Goal: Task Accomplishment & Management: Use online tool/utility

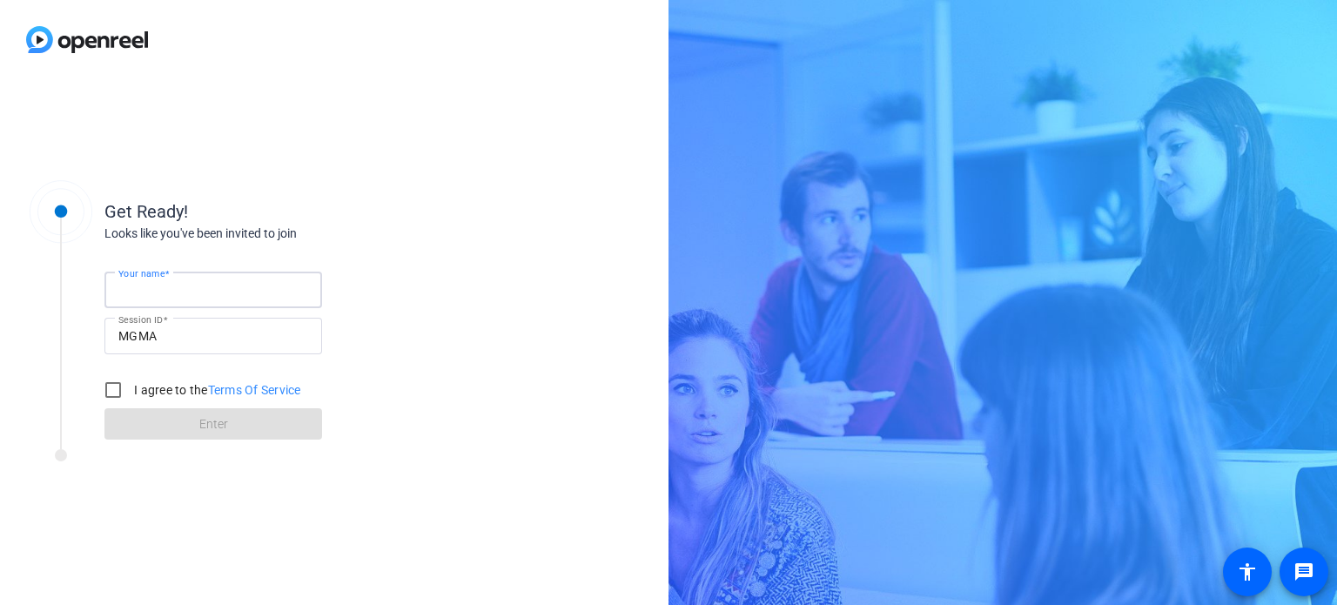
click at [272, 296] on input "Your name" at bounding box center [213, 289] width 190 height 21
type input "[PERSON_NAME]"
click at [111, 387] on input "I agree to the Terms Of Service" at bounding box center [113, 390] width 35 height 35
checkbox input "true"
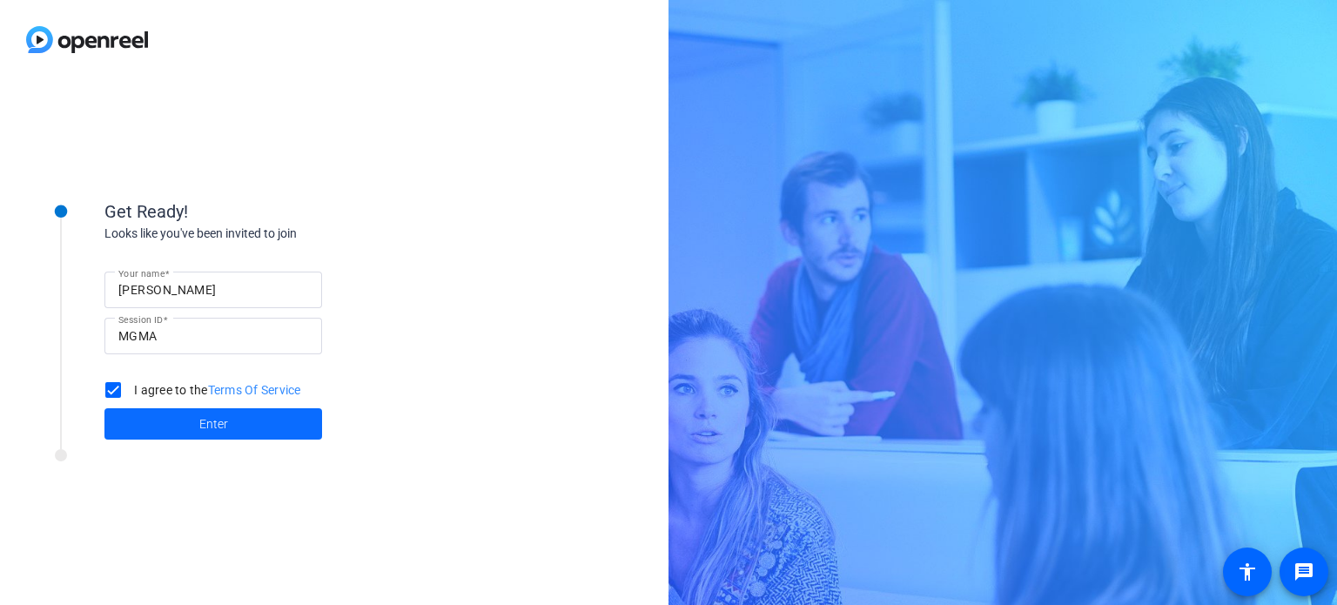
click at [197, 434] on span at bounding box center [213, 424] width 218 height 42
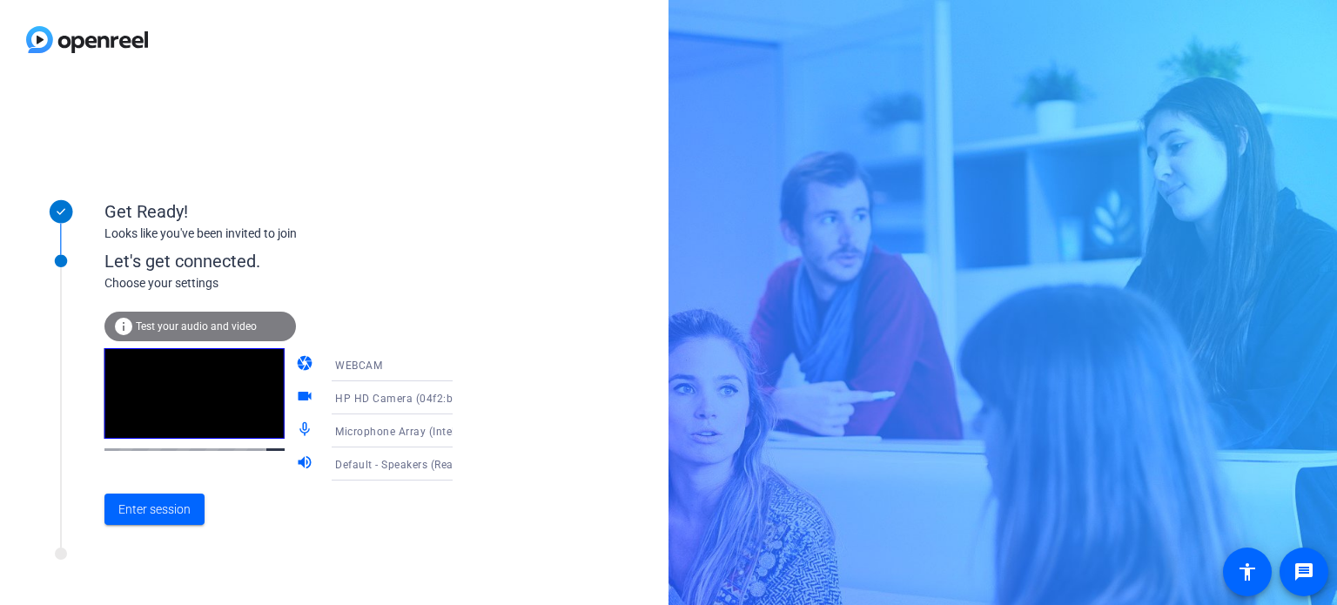
click at [151, 324] on span "Test your audio and video" at bounding box center [196, 326] width 121 height 12
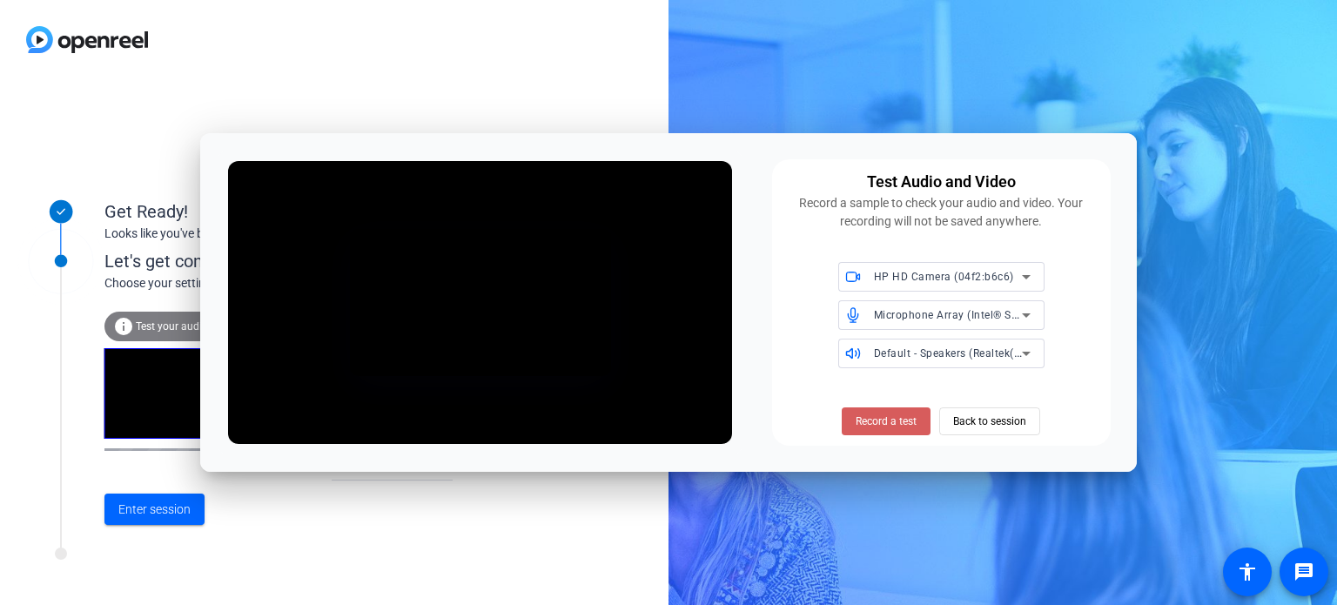
click at [898, 414] on span "Record a test" at bounding box center [886, 421] width 61 height 16
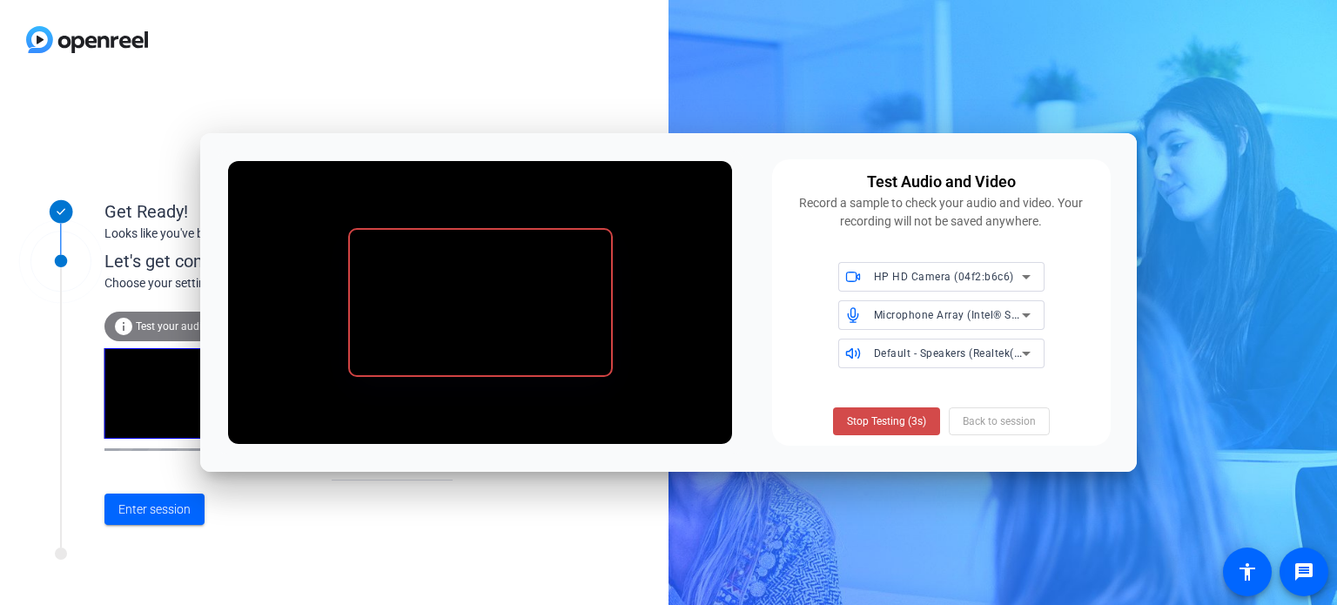
click at [878, 417] on span "Stop Testing (3s)" at bounding box center [886, 421] width 79 height 16
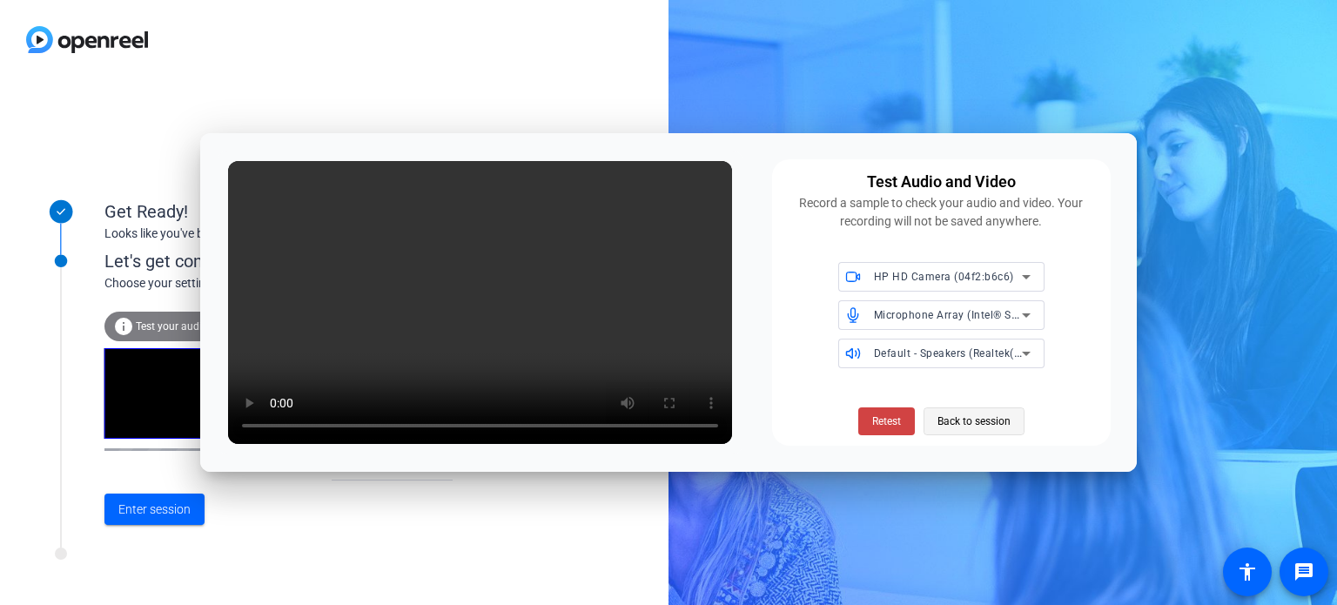
click at [998, 417] on span "Back to session" at bounding box center [973, 421] width 73 height 33
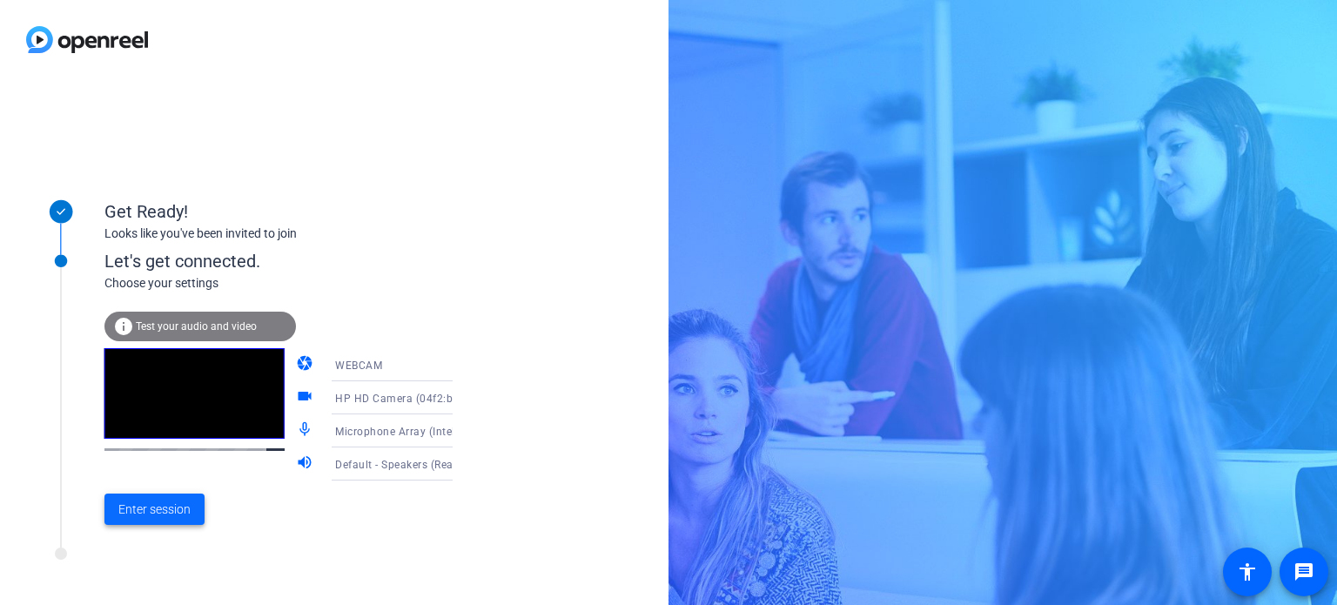
click at [169, 504] on span "Enter session" at bounding box center [154, 509] width 72 height 18
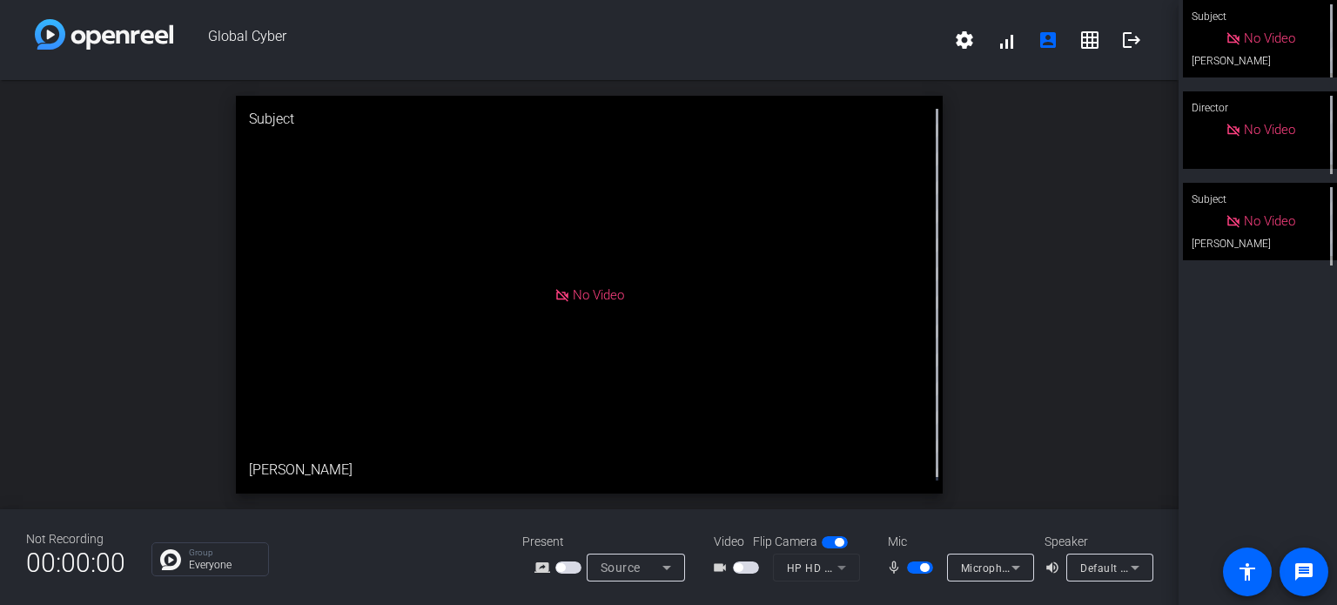
click at [1080, 579] on div "Default - Speakers (Realtek(R) Audio)" at bounding box center [1105, 568] width 50 height 22
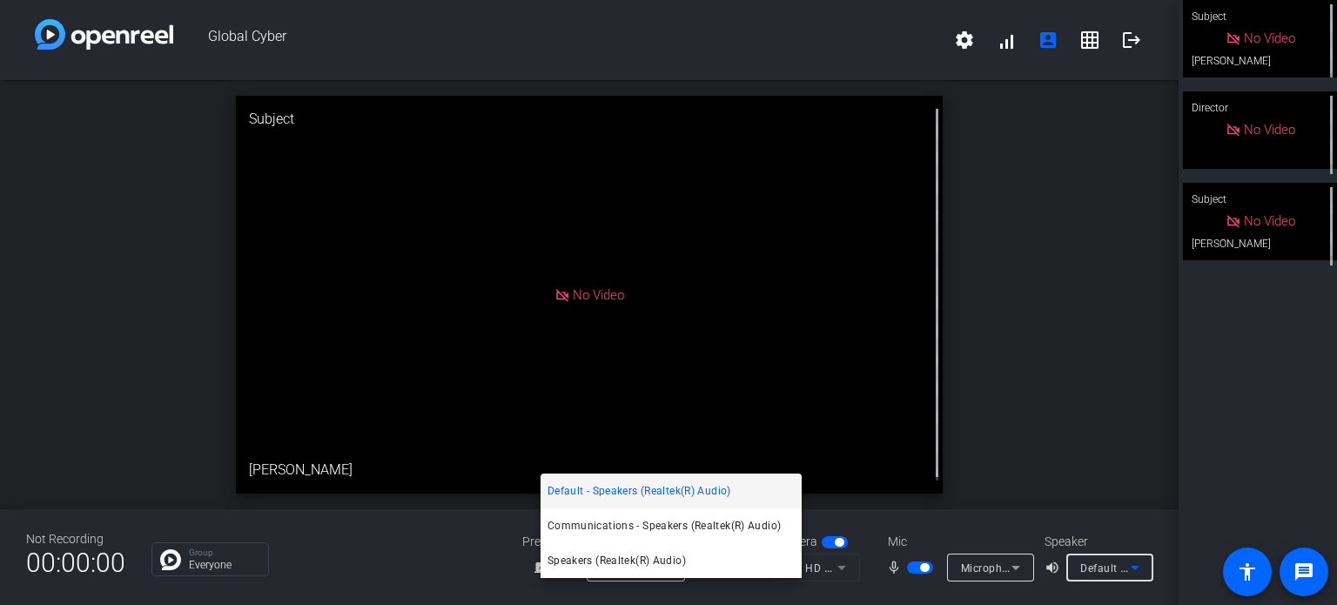
click at [640, 490] on span "Default - Speakers (Realtek(R) Audio)" at bounding box center [639, 490] width 184 height 21
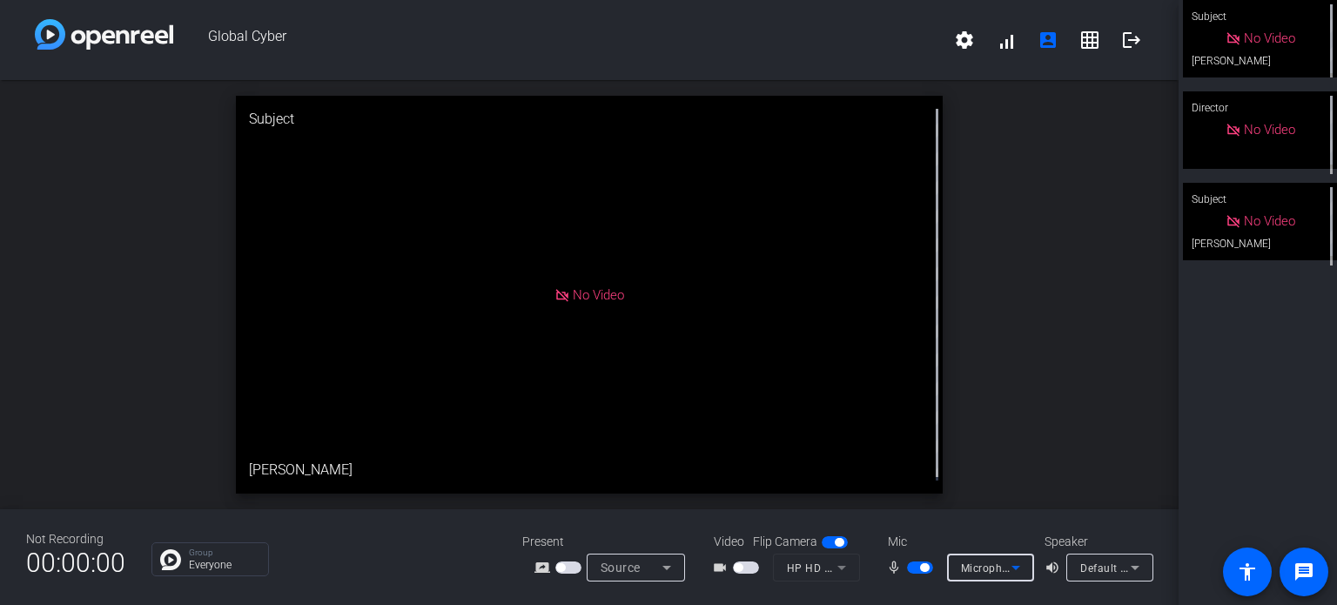
click at [1055, 561] on span "Microphone Array (Intel® Smart Sound Technology for Digital Microphones)" at bounding box center [1154, 568] width 386 height 14
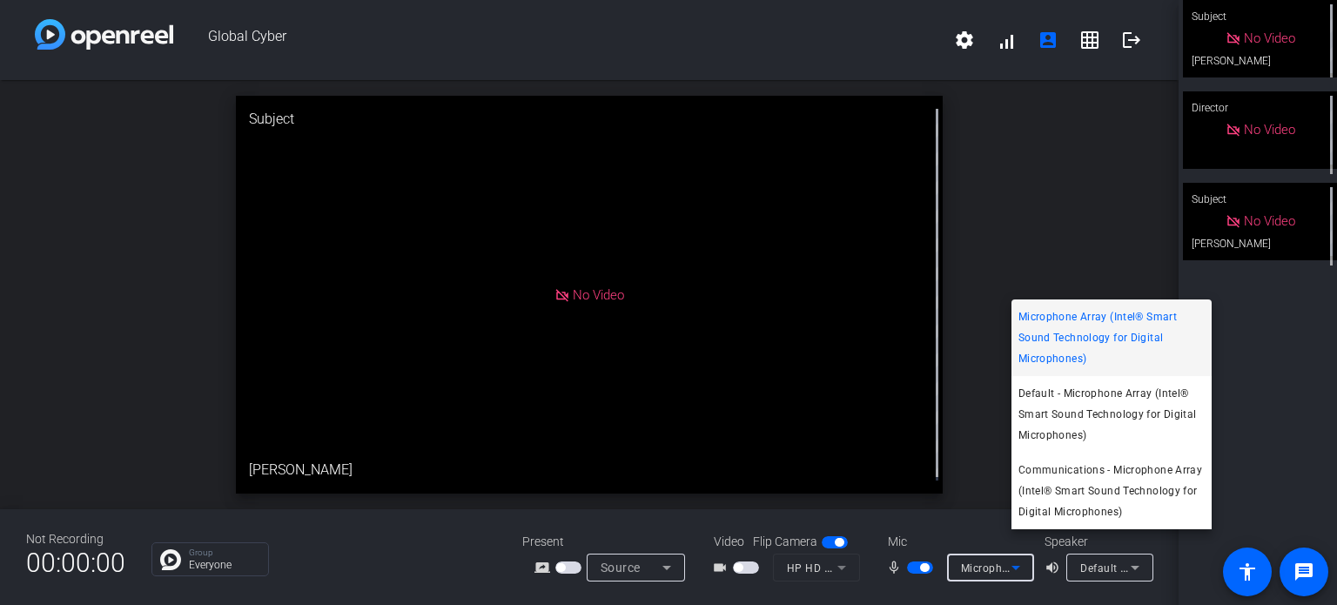
click at [1034, 178] on div at bounding box center [668, 302] width 1337 height 605
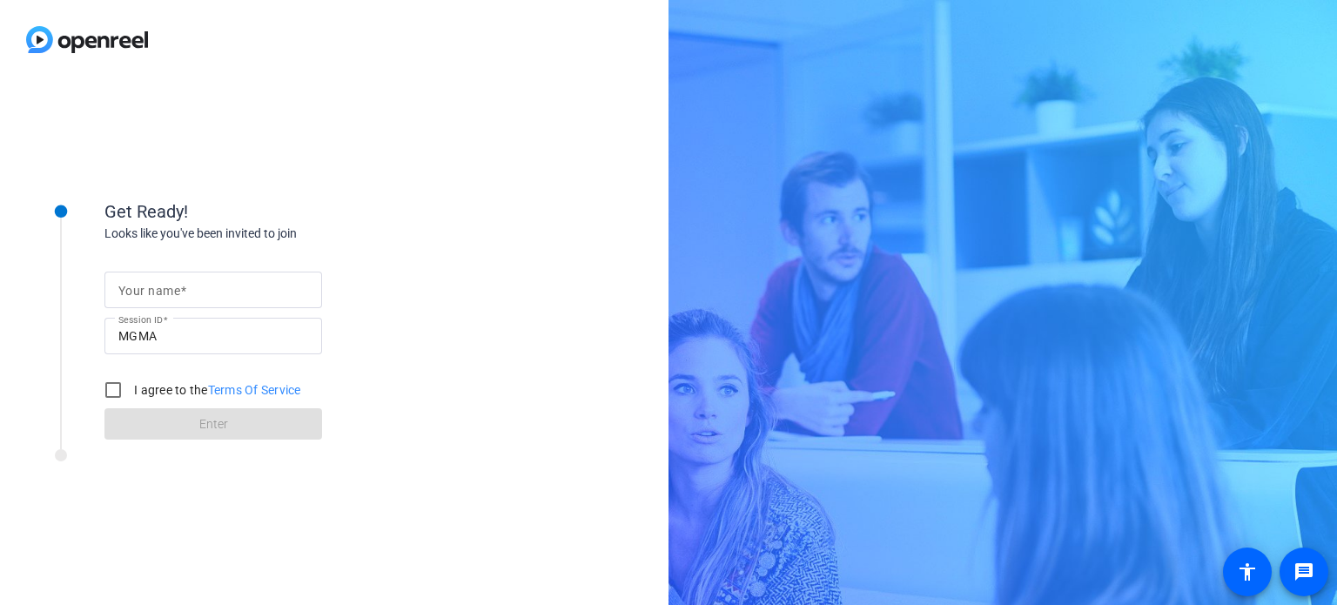
click at [171, 296] on mat-label "Your name" at bounding box center [149, 291] width 62 height 14
click at [171, 296] on input "Your name" at bounding box center [213, 289] width 190 height 21
type input "[PERSON_NAME]"
click at [111, 396] on input "I agree to the Terms Of Service" at bounding box center [113, 390] width 35 height 35
checkbox input "true"
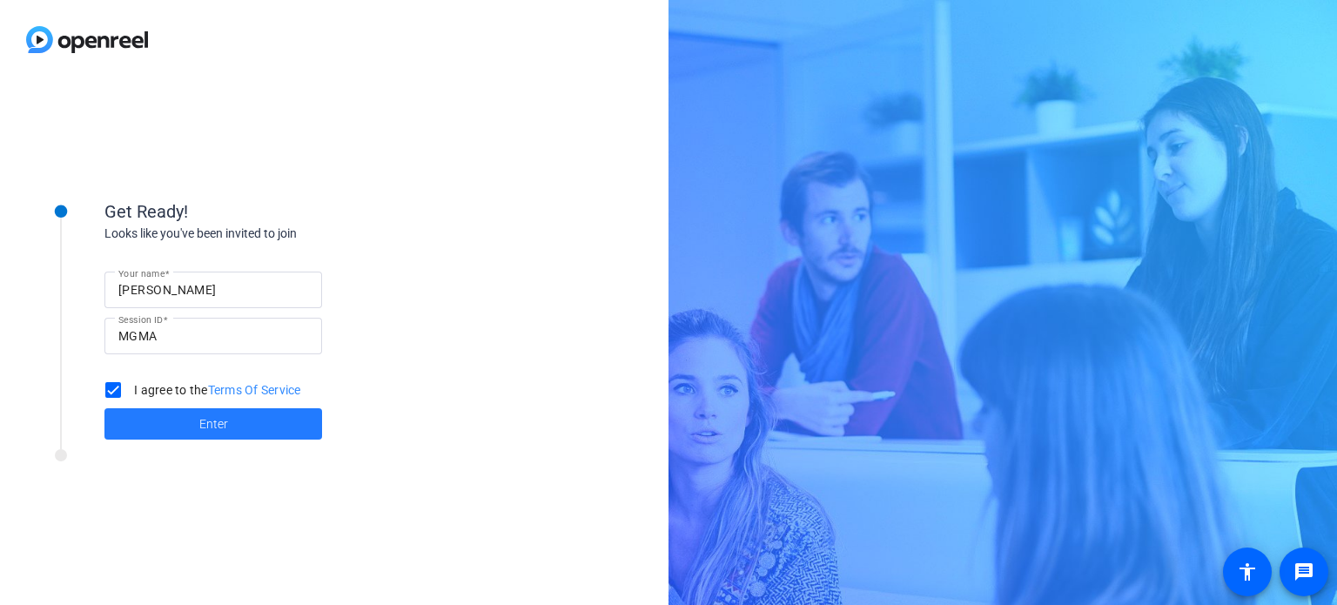
click at [207, 426] on span "Enter" at bounding box center [213, 424] width 29 height 18
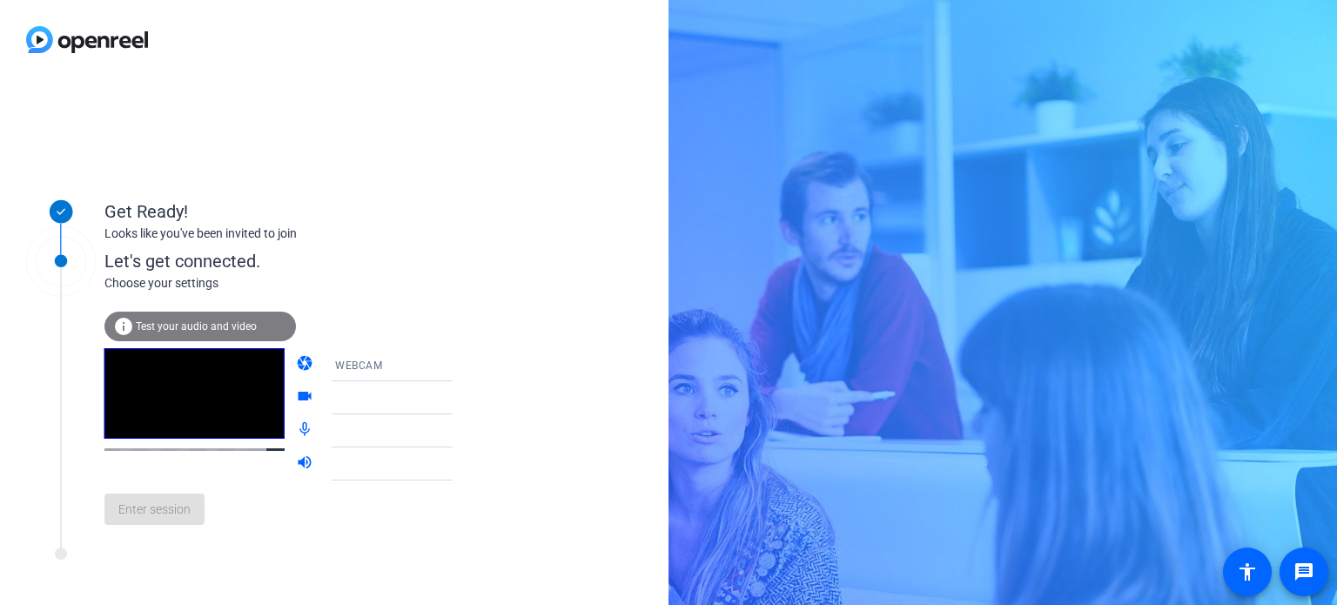
drag, startPoint x: 417, startPoint y: 83, endPoint x: 419, endPoint y: 252, distance: 168.9
click at [460, 264] on div "Get Ready! Looks like you've been invited to join Let's get connected. Choose y…" at bounding box center [334, 342] width 668 height 526
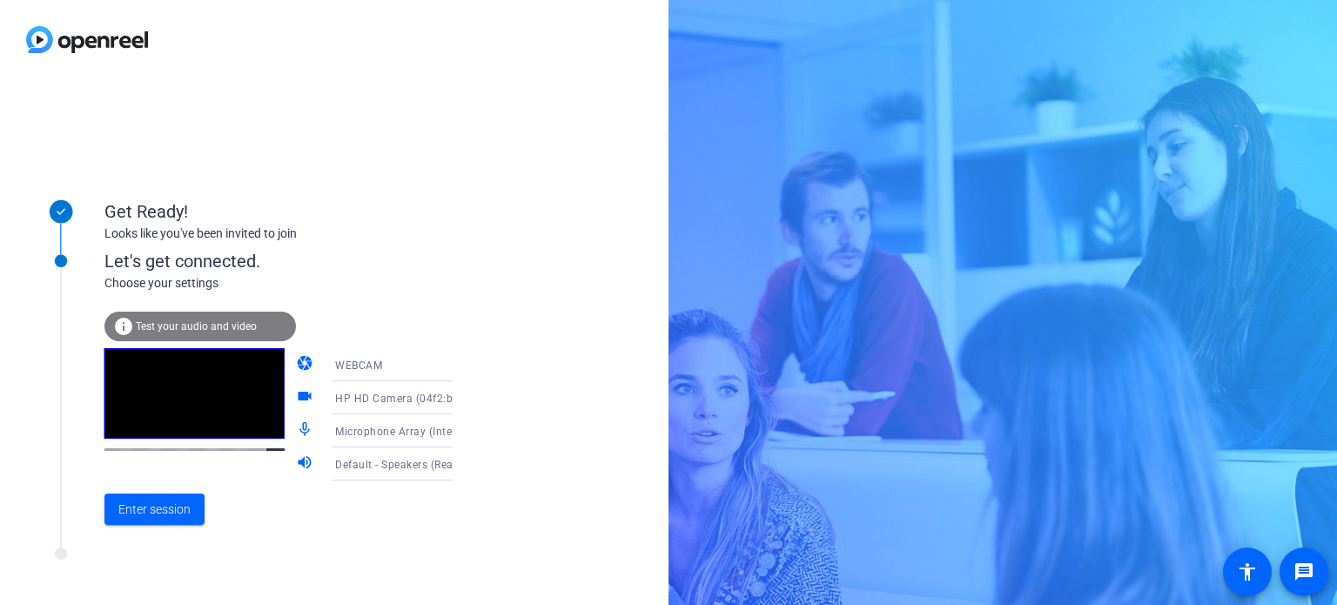
click at [359, 430] on span "Microphone Array (Intel® Smart Sound Technology for Digital Microphones)" at bounding box center [528, 431] width 386 height 14
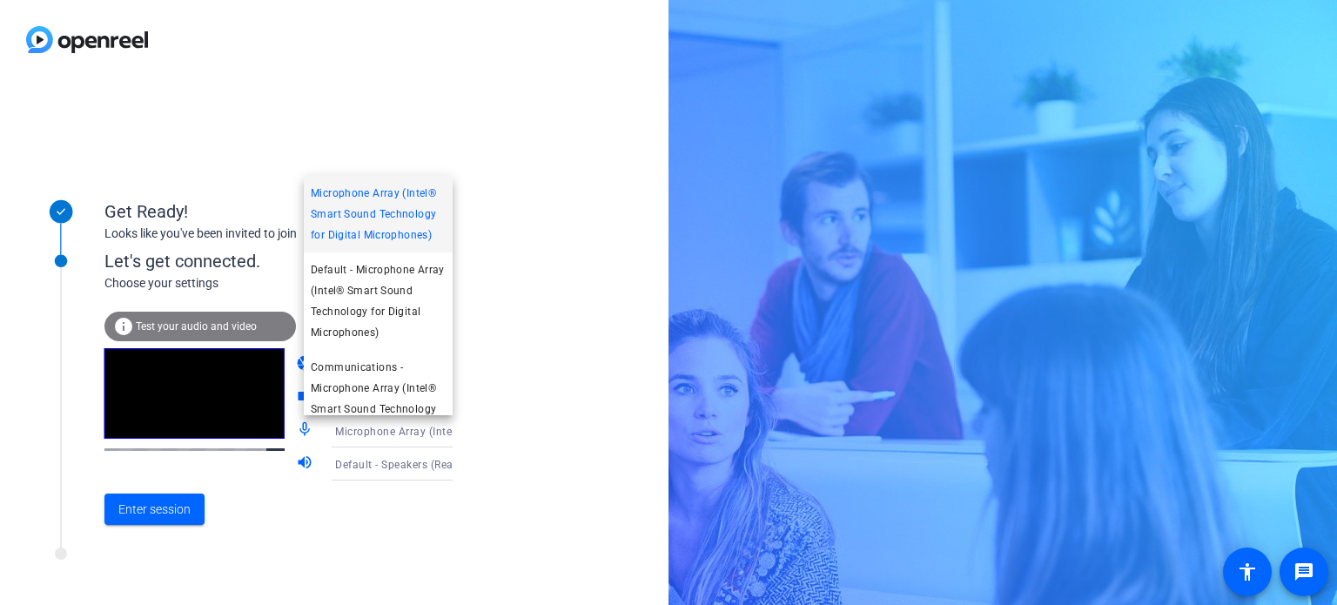
click at [379, 217] on span "Microphone Array (Intel® Smart Sound Technology for Digital Microphones)" at bounding box center [378, 214] width 135 height 63
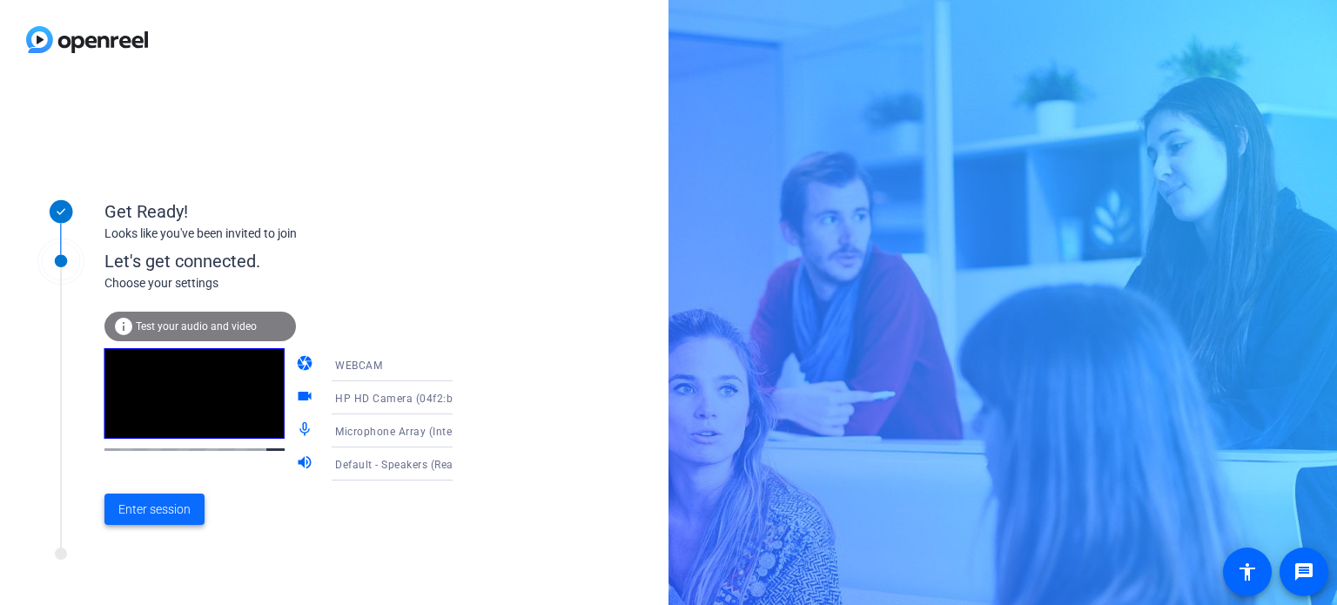
click at [145, 512] on span "Enter session" at bounding box center [154, 509] width 72 height 18
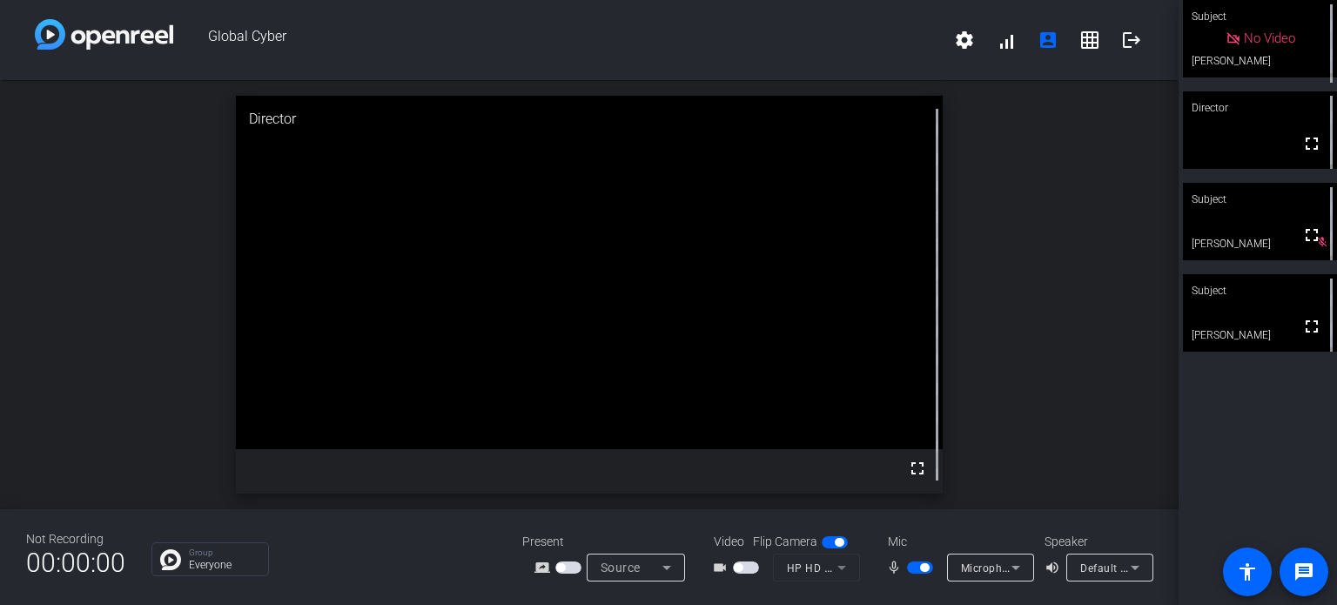
click at [923, 568] on span "button" at bounding box center [924, 567] width 9 height 9
click at [907, 565] on span "button" at bounding box center [920, 567] width 26 height 12
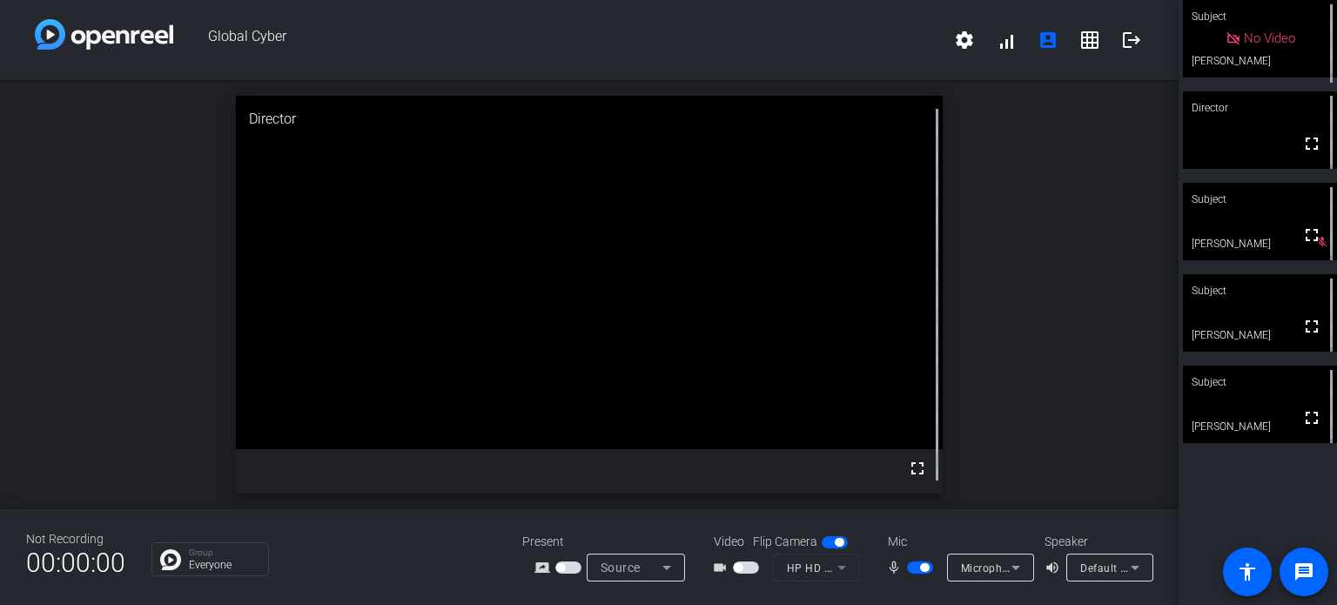
click at [735, 569] on span "button" at bounding box center [738, 567] width 9 height 9
click at [923, 570] on span "button" at bounding box center [924, 567] width 9 height 9
click at [843, 573] on icon at bounding box center [841, 567] width 21 height 21
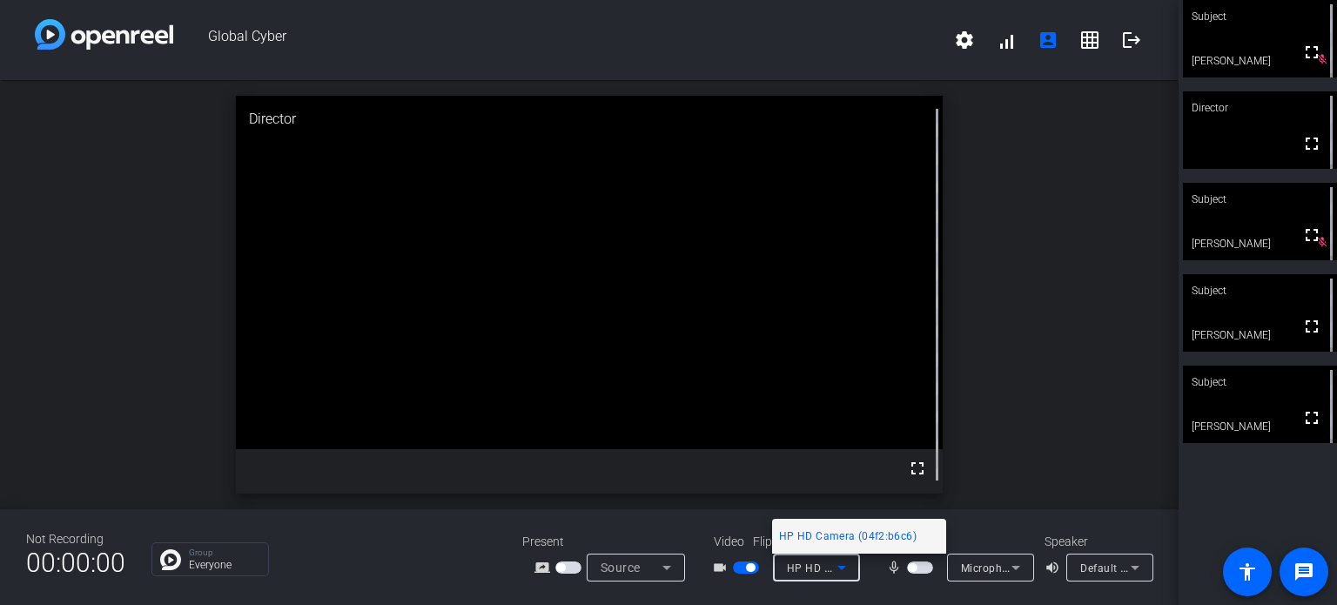
click at [848, 539] on span "HP HD Camera (04f2:b6c6)" at bounding box center [848, 536] width 138 height 21
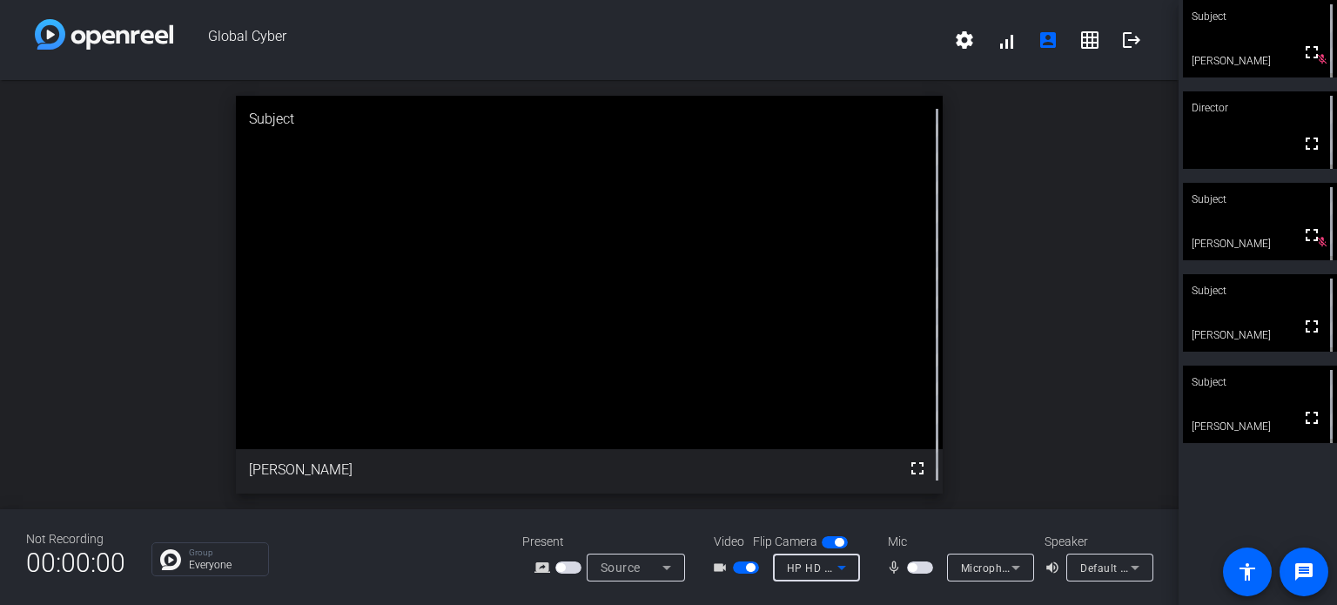
click at [908, 563] on span "button" at bounding box center [912, 567] width 9 height 9
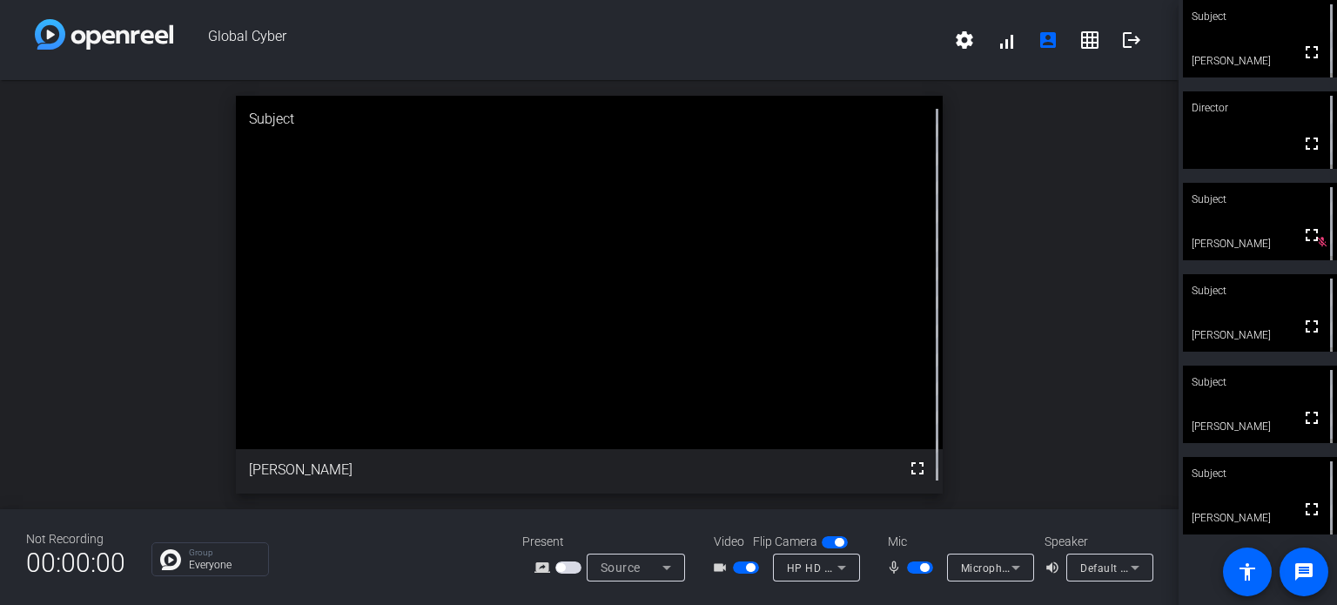
click at [662, 567] on icon at bounding box center [666, 567] width 21 height 21
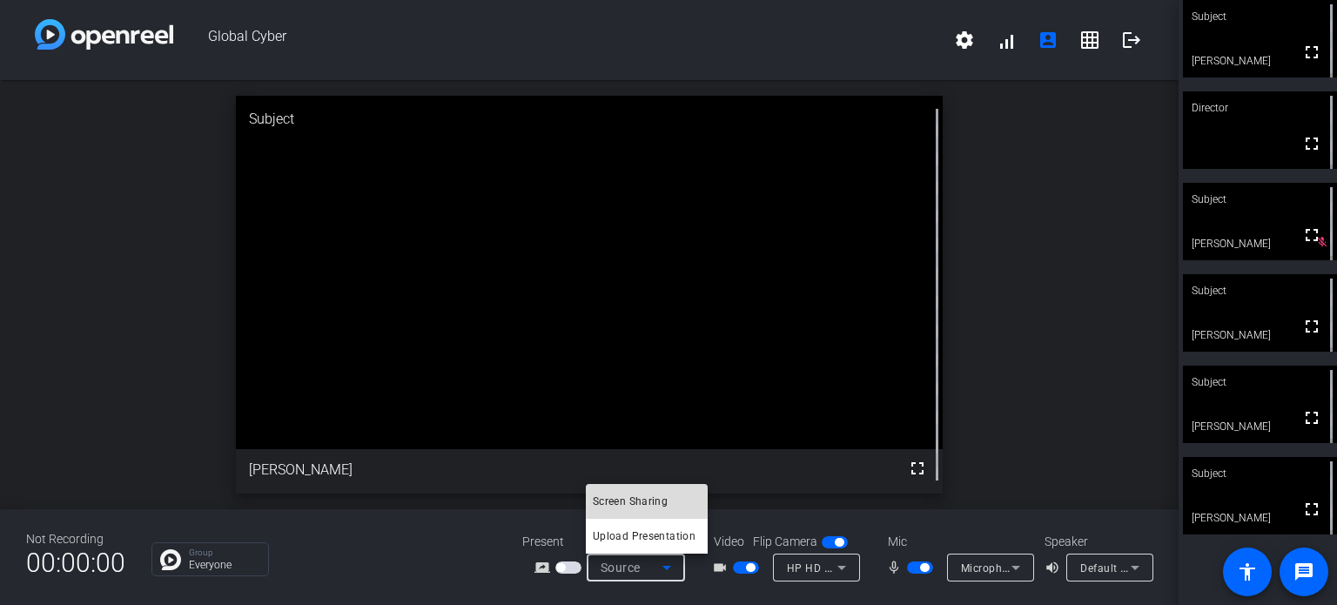
click at [632, 495] on span "Screen Sharing" at bounding box center [630, 501] width 75 height 21
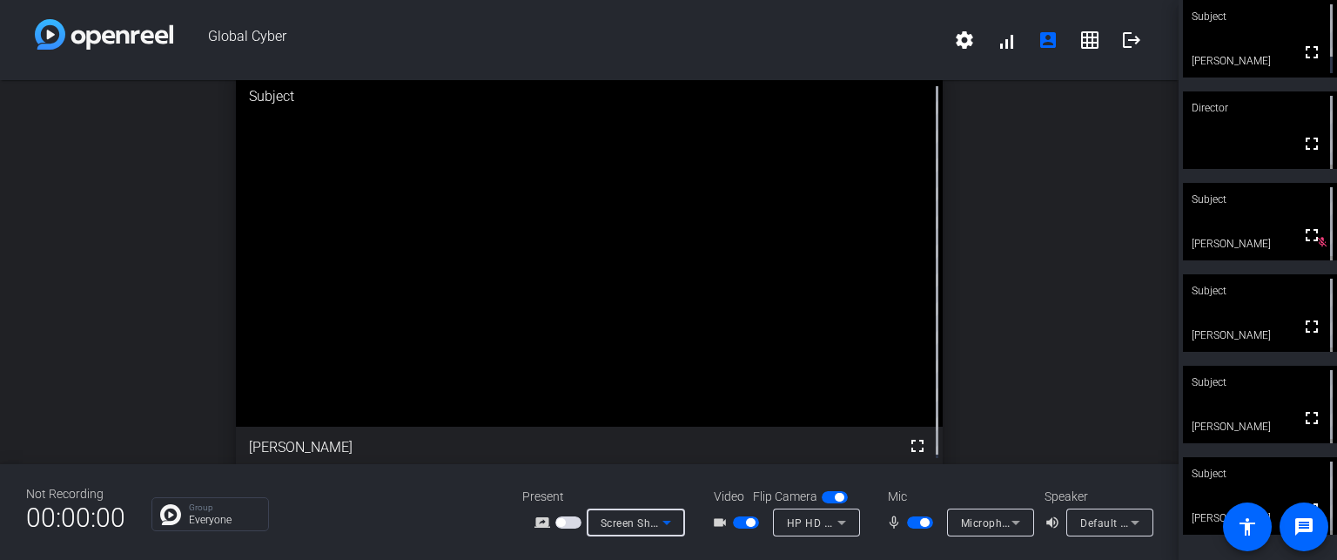
click at [843, 524] on icon at bounding box center [841, 522] width 21 height 21
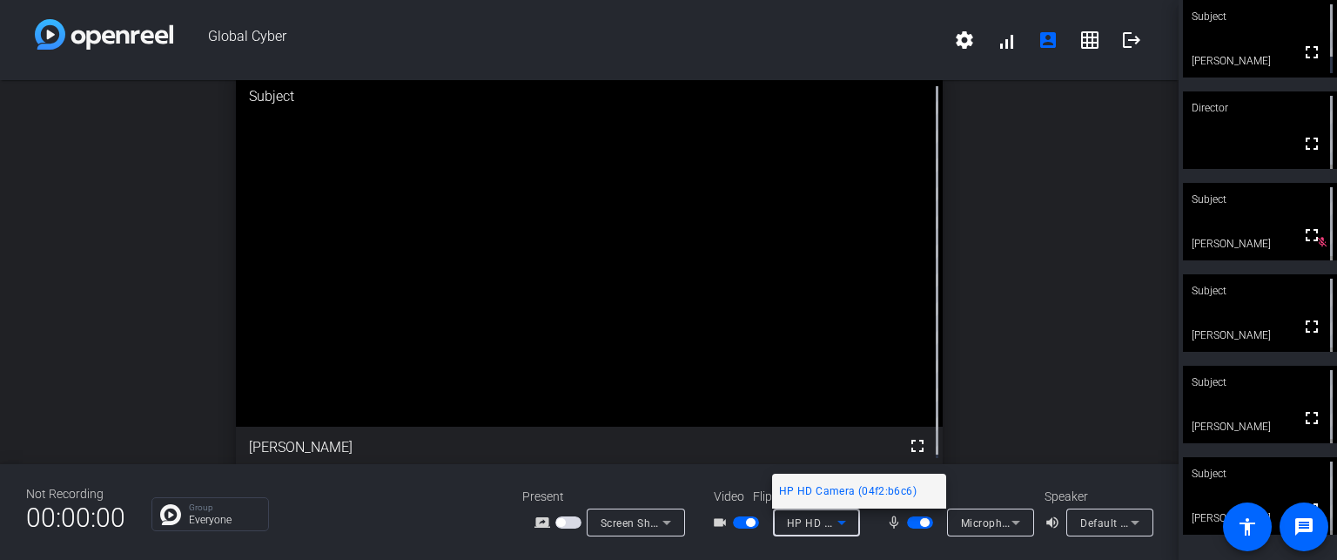
click at [840, 525] on div at bounding box center [668, 280] width 1337 height 560
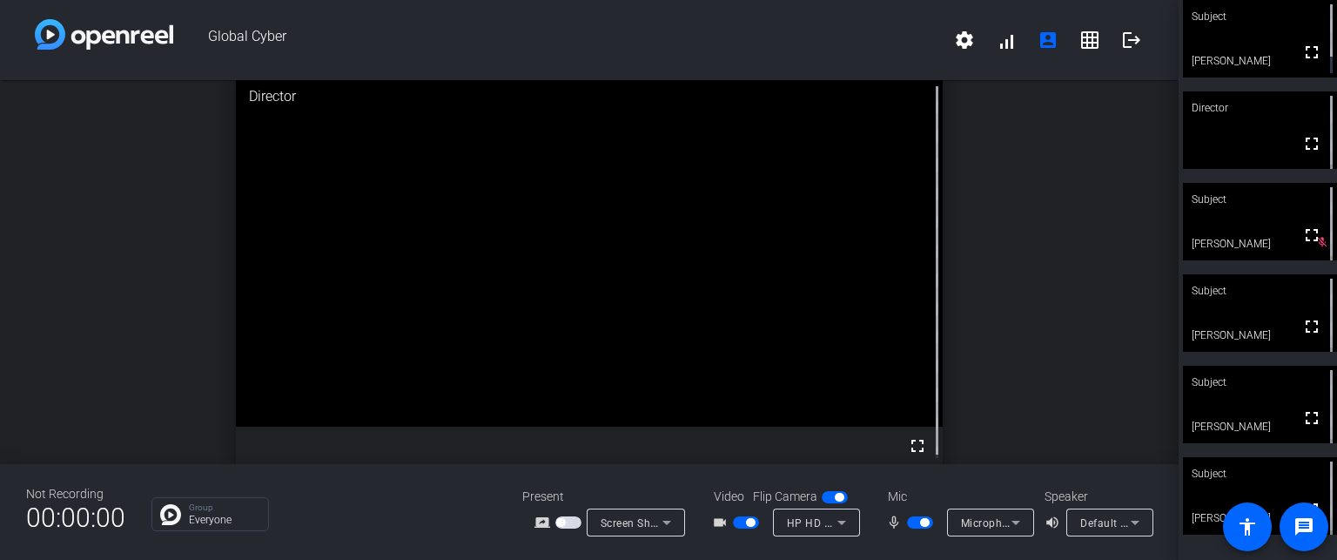
click at [750, 523] on span "button" at bounding box center [750, 522] width 9 height 9
click at [922, 521] on span "button" at bounding box center [924, 522] width 9 height 9
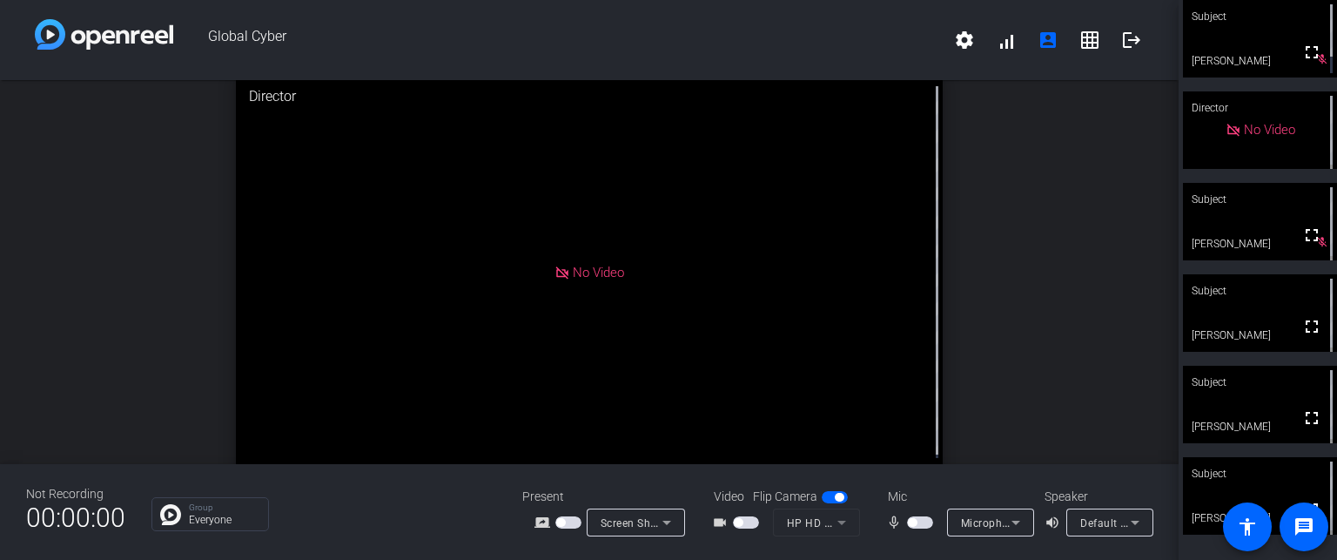
click at [904, 525] on mat-icon "mic_none" at bounding box center [896, 522] width 21 height 21
click at [910, 524] on span "button" at bounding box center [912, 522] width 9 height 9
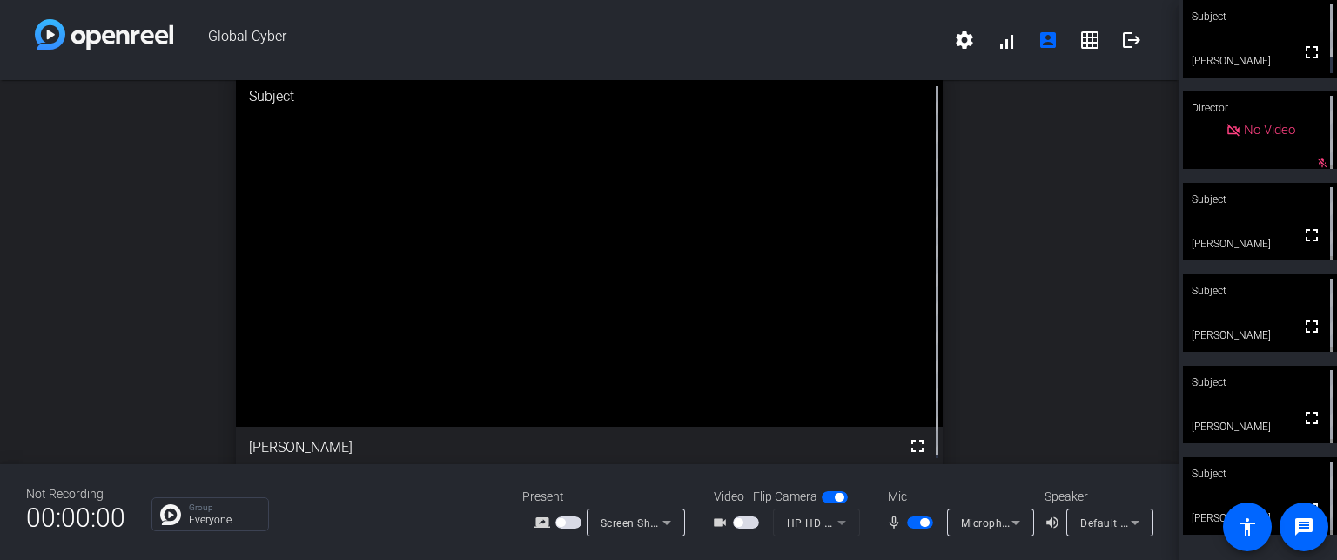
click at [925, 521] on span "button" at bounding box center [924, 522] width 9 height 9
